Goal: Task Accomplishment & Management: Manage account settings

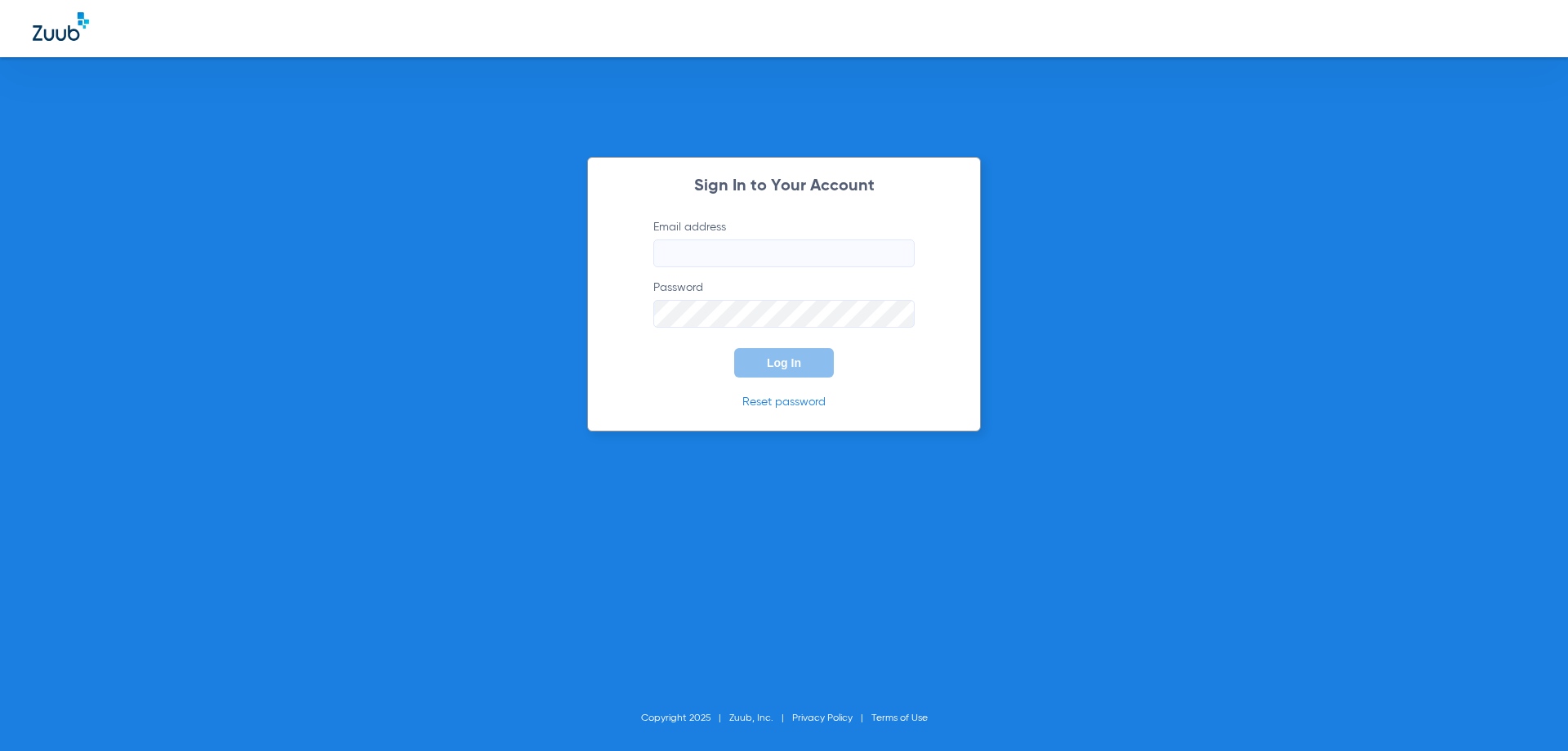
type input "[EMAIL_ADDRESS][DOMAIN_NAME]"
click at [779, 253] on input "[EMAIL_ADDRESS][DOMAIN_NAME]" at bounding box center [784, 253] width 262 height 28
click at [784, 365] on span "Log In" at bounding box center [784, 362] width 35 height 13
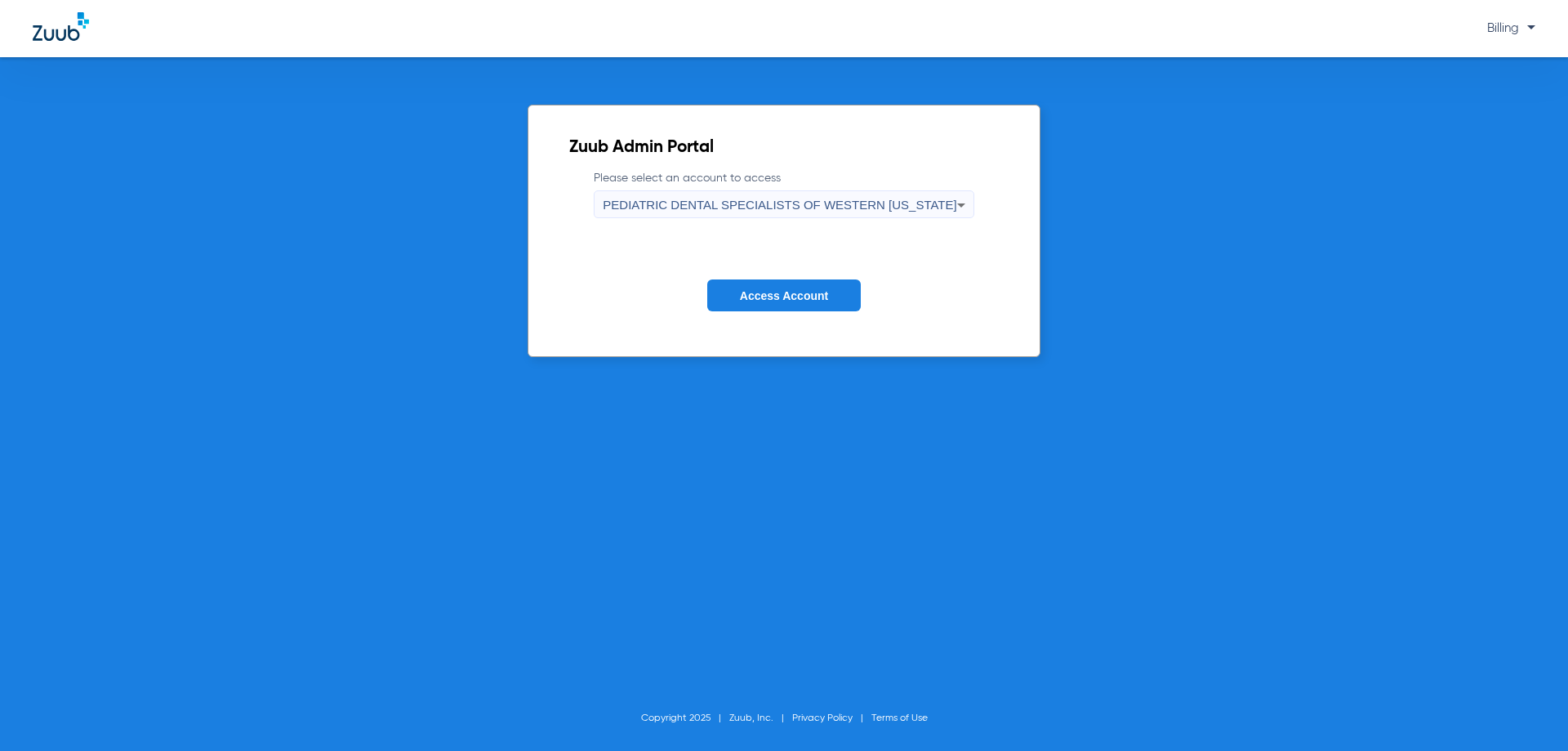
click at [784, 205] on span "PEDIATRIC DENTAL SPECIALISTS OF WESTERN [US_STATE]" at bounding box center [780, 204] width 354 height 14
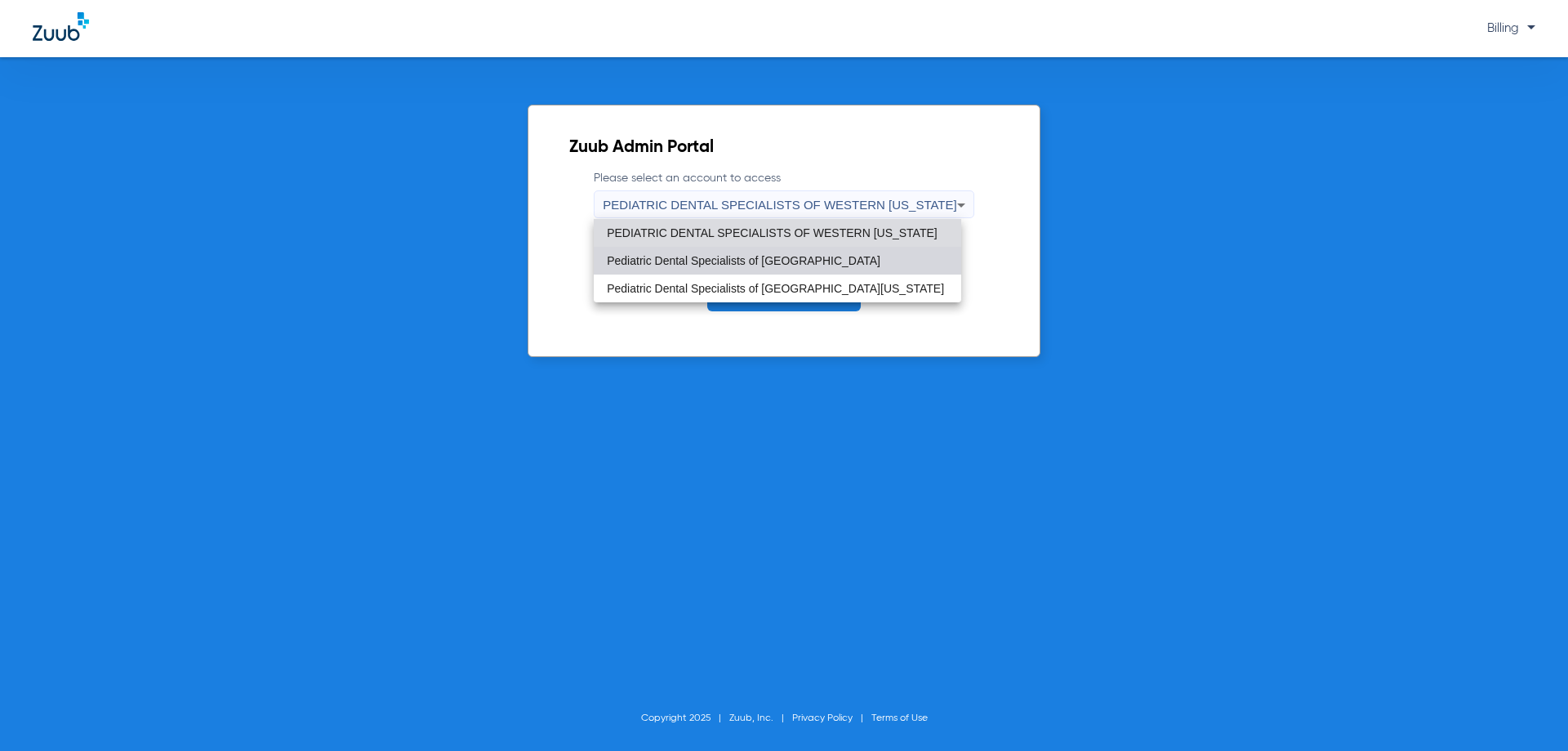
click at [790, 265] on span "Pediatric Dental Specialists of [GEOGRAPHIC_DATA]" at bounding box center [744, 261] width 274 height 12
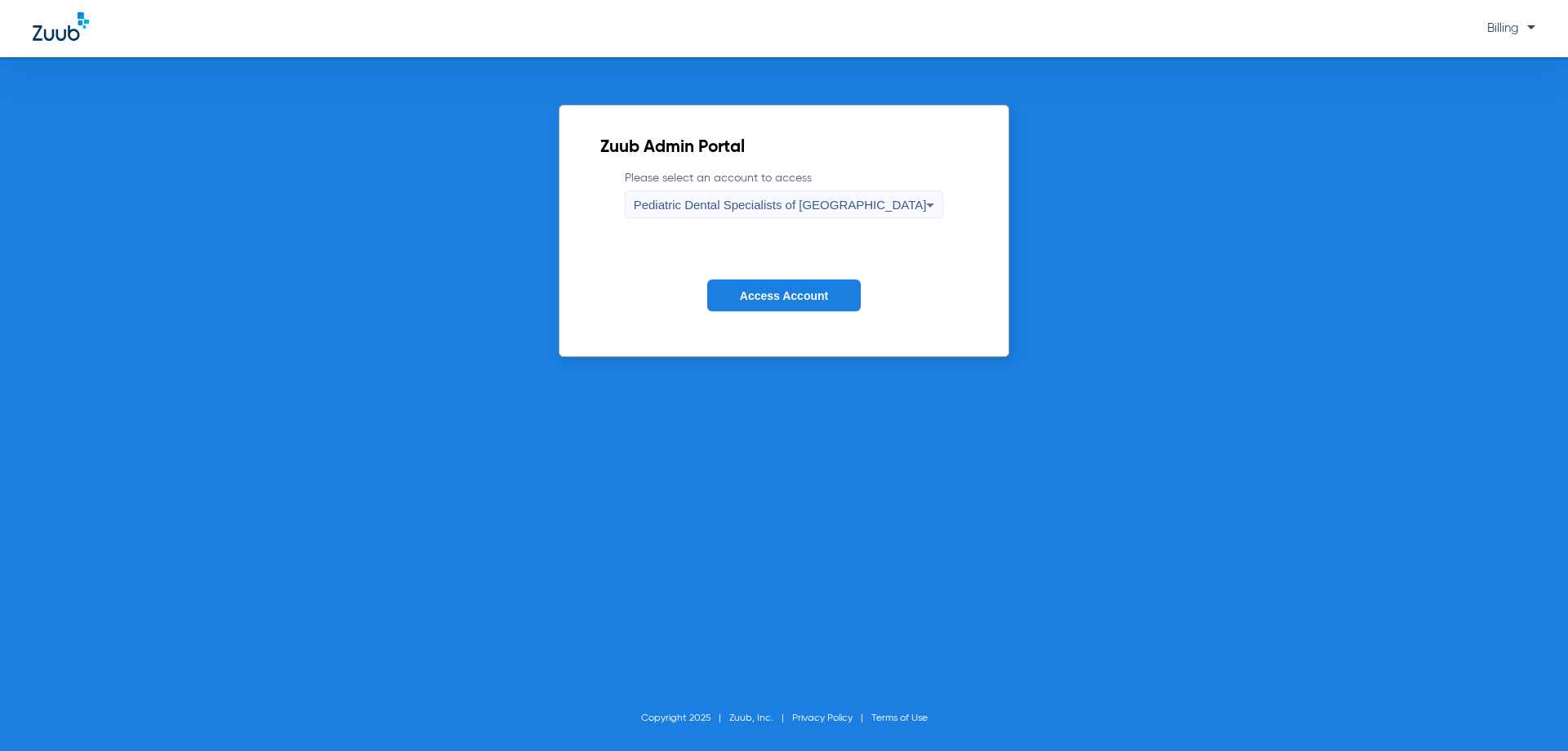
click at [794, 302] on span "Access Account" at bounding box center [784, 296] width 88 height 13
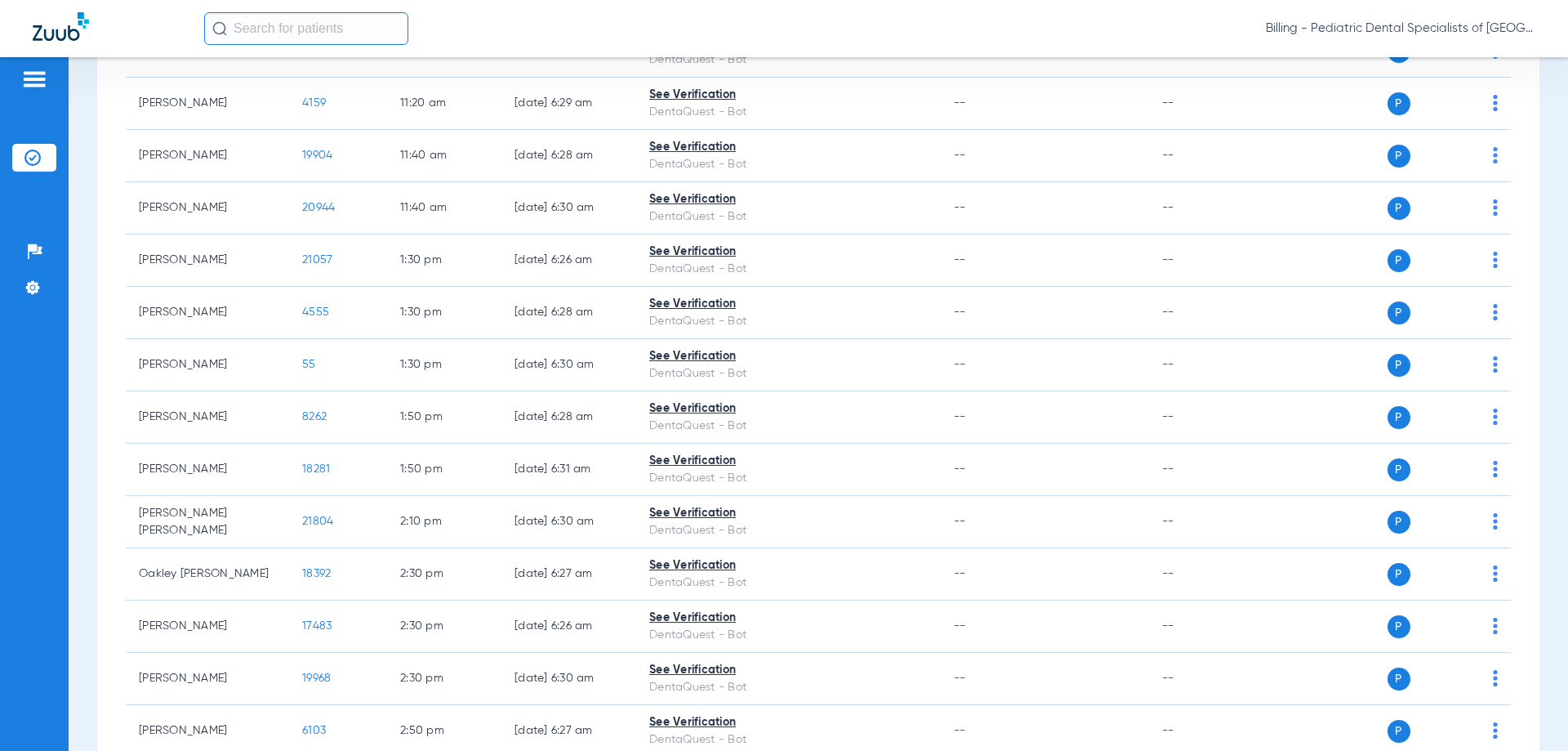
scroll to position [1649, 0]
